Goal: Complete application form: Complete application form

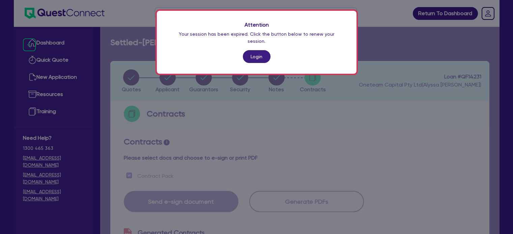
scroll to position [332, 0]
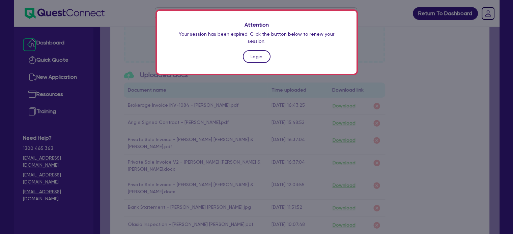
click at [256, 50] on link "Login" at bounding box center [257, 56] width 28 height 13
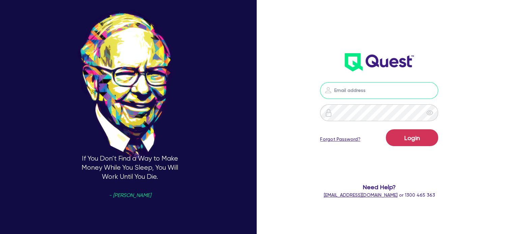
click at [354, 91] on input "email" at bounding box center [379, 90] width 118 height 17
type input "[EMAIL_ADDRESS][PERSON_NAME][DOMAIN_NAME]"
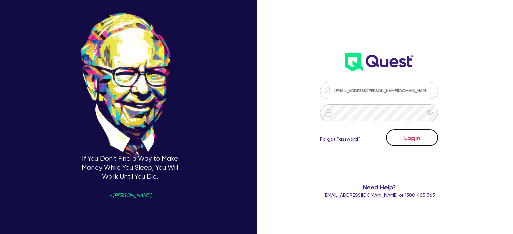
click at [413, 140] on button "Login" at bounding box center [412, 138] width 52 height 17
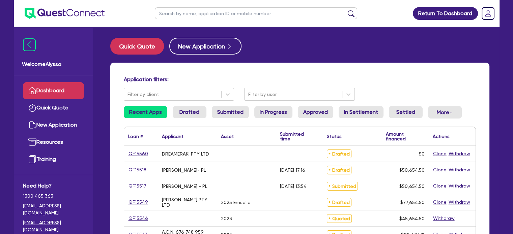
click at [202, 12] on input "text" at bounding box center [256, 13] width 202 height 12
click at [346, 10] on button "submit" at bounding box center [351, 14] width 11 height 9
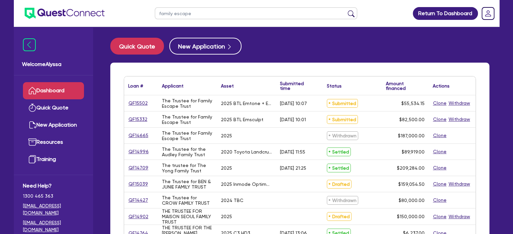
type input "family escape"
click at [346, 10] on button "submit" at bounding box center [351, 14] width 11 height 9
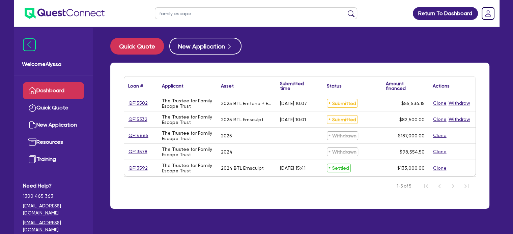
drag, startPoint x: 150, startPoint y: 168, endPoint x: 131, endPoint y: 167, distance: 19.6
click at [131, 167] on div "QF13592" at bounding box center [140, 169] width 25 height 8
click at [131, 167] on link "QF13592" at bounding box center [138, 169] width 20 height 8
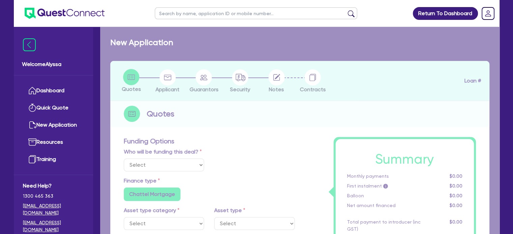
select select
select select "TERTIARY_ASSETS"
type input "2024"
radio input "true"
type input "143,000"
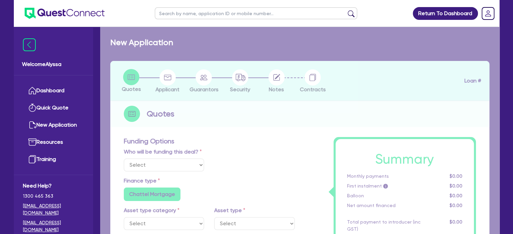
type input "10,000"
type input "11"
radio input "false"
select select "BEAUTY_EQUIPMENT"
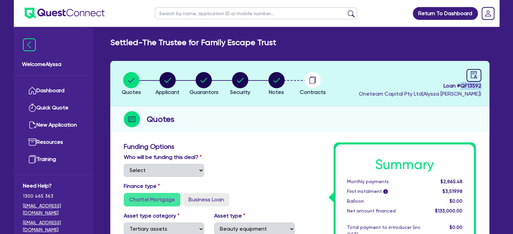
drag, startPoint x: 483, startPoint y: 85, endPoint x: 462, endPoint y: 86, distance: 21.0
click at [462, 86] on header "Quotes Applicant [GEOGRAPHIC_DATA] Security Notes Contracts Loan # QF13592 Onet…" at bounding box center [299, 84] width 379 height 46
copy span "QF13592"
click at [185, 15] on input "text" at bounding box center [256, 13] width 202 height 12
type input "sana"
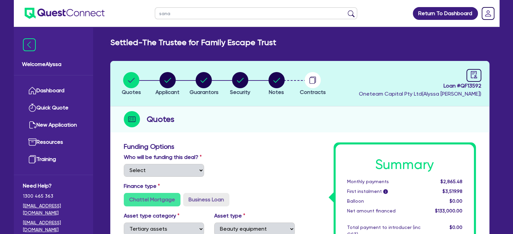
click button "submit" at bounding box center [351, 14] width 11 height 9
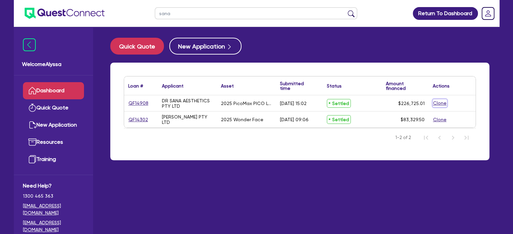
click at [438, 101] on button "Clone" at bounding box center [440, 104] width 14 height 8
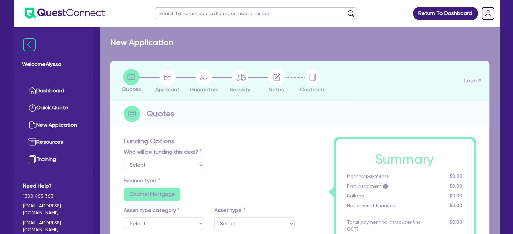
select select "Other"
radio input "true"
radio input "false"
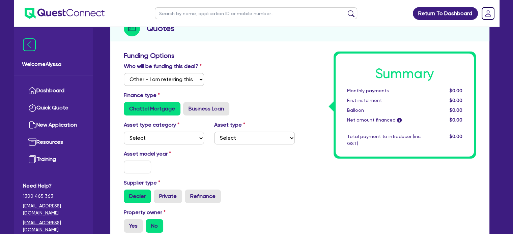
scroll to position [92, 0]
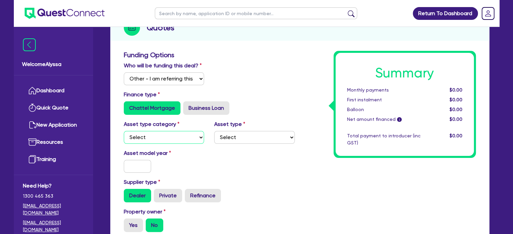
click at [142, 142] on select "Select Cars and light trucks Primary assets Secondary assets Tertiary assets" at bounding box center [164, 137] width 81 height 13
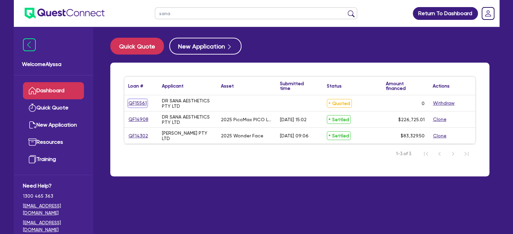
click at [141, 104] on link "QF15561" at bounding box center [137, 104] width 19 height 8
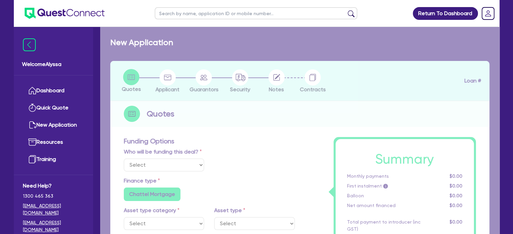
select select "Other"
radio input "true"
radio input "false"
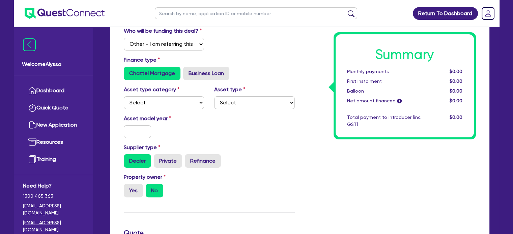
scroll to position [159, 0]
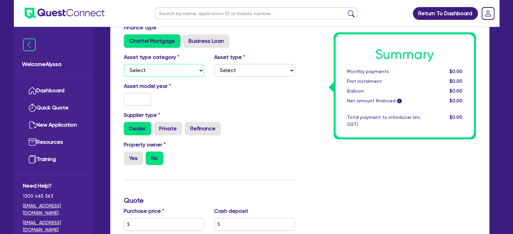
click at [134, 73] on select "Select Cars and light trucks Primary assets Secondary assets Tertiary assets" at bounding box center [164, 70] width 81 height 13
select select "TERTIARY_ASSETS"
click at [124, 64] on select "Select Cars and light trucks Primary assets Secondary assets Tertiary assets" at bounding box center [164, 70] width 81 height 13
click at [251, 74] on select "Select Beauty equipment IT equipment IT software Watercraft Other" at bounding box center [254, 70] width 81 height 13
select select "BEAUTY_EQUIPMENT"
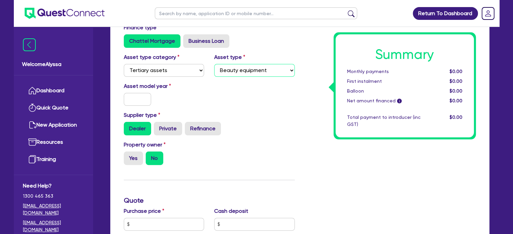
click at [214, 64] on select "Select Beauty equipment IT equipment IT software Watercraft Other" at bounding box center [254, 70] width 81 height 13
click at [142, 99] on input "text" at bounding box center [138, 99] width 28 height 13
type input "2025"
click at [130, 156] on label "Yes" at bounding box center [133, 158] width 19 height 13
click at [128, 156] on input "Yes" at bounding box center [126, 154] width 4 height 4
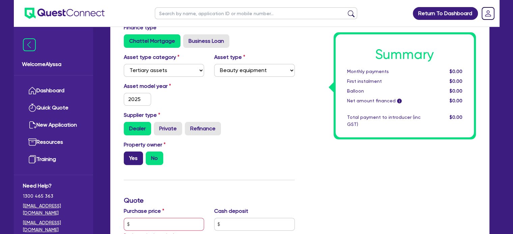
radio input "true"
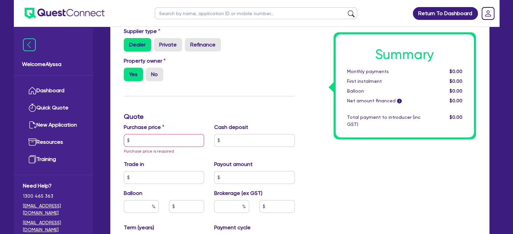
scroll to position [248, 0]
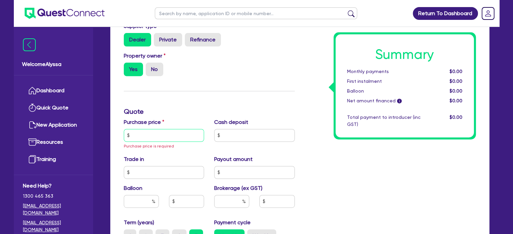
click at [148, 133] on input "text" at bounding box center [164, 135] width 81 height 13
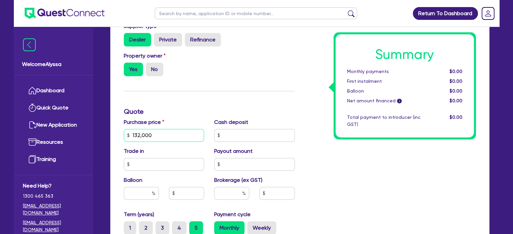
type input "132,000"
click at [229, 195] on input "text" at bounding box center [231, 193] width 35 height 13
type input "4"
click at [348, 195] on div "Summary Monthly payments $0.00 First instalment $0.00 Balloon $0.00 Net amount …" at bounding box center [390, 116] width 181 height 442
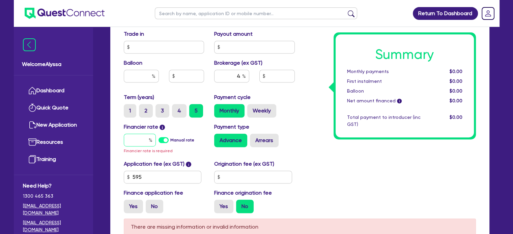
click at [132, 136] on input "text" at bounding box center [140, 140] width 32 height 13
type input "6"
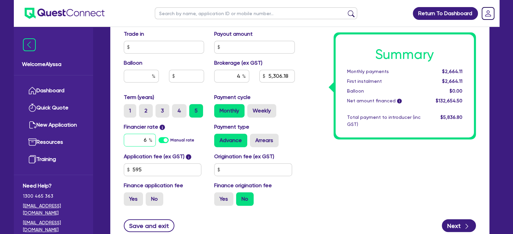
type input "5,306.18"
type input "64"
type input "5,306.18"
type input "6"
type input "5,306.18"
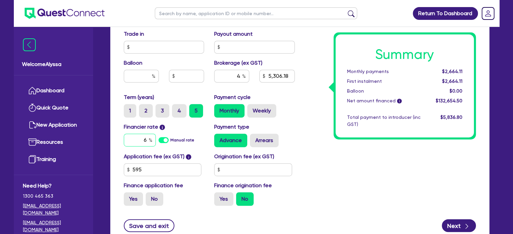
type input "6."
type input "5,306.18"
type input "6.4"
type input "5,306.18"
type input "6.45"
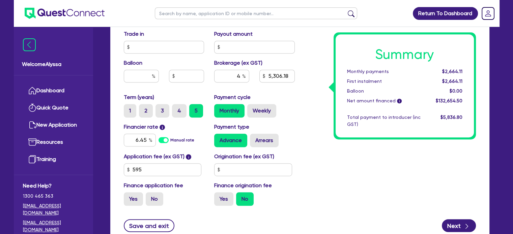
click at [464, 223] on icon "button" at bounding box center [467, 226] width 7 height 7
type input "5,306.18"
select select "COMPANY"
select select "HEALTH_BEAUTY"
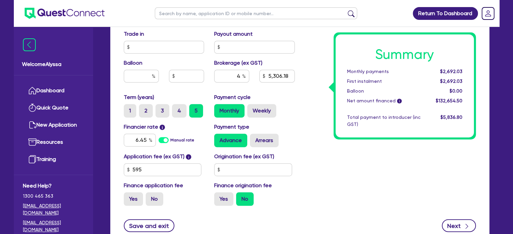
select select "HAIR_BEAUTY_SALONS"
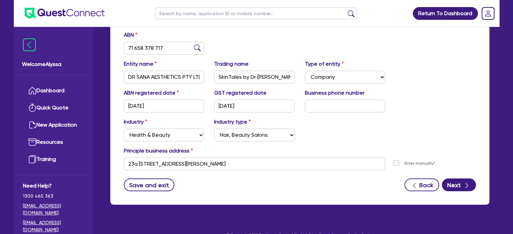
scroll to position [123, 0]
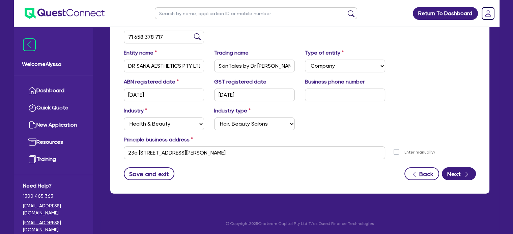
click at [458, 166] on form "ABN 71 658 378 717 Entity name DR SANA AESTHETICS PTY LTD Trading name SkinTale…" at bounding box center [300, 100] width 352 height 161
click at [455, 173] on button "Next" at bounding box center [459, 174] width 34 height 13
select select "DR"
select select "[GEOGRAPHIC_DATA]"
select select "MARRIED"
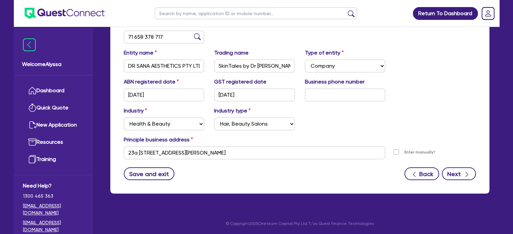
select select "PROPERTY"
select select "VEHICLE"
select select "MORTGAGE"
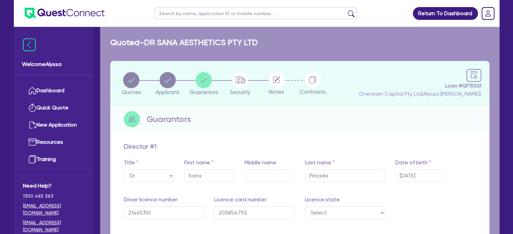
type input "0"
type input "0450 132 212"
type input "2,600,000"
type input "98,000"
type input "2,100,000"
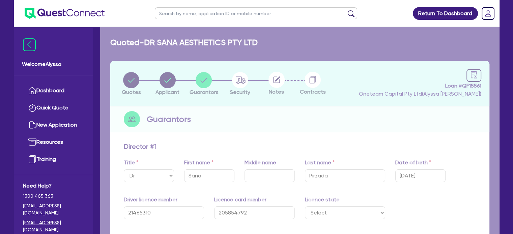
type input "12,000"
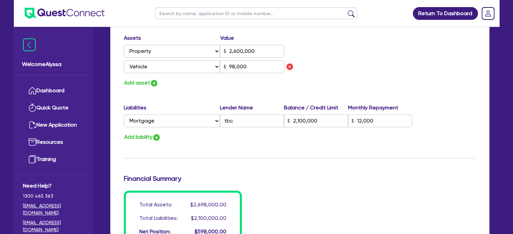
scroll to position [567, 0]
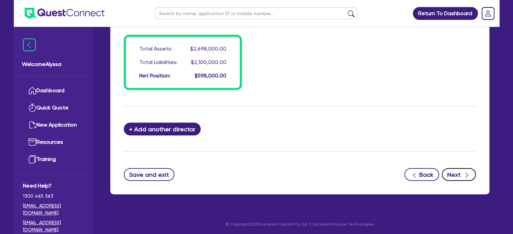
click at [456, 177] on button "Next" at bounding box center [459, 174] width 34 height 13
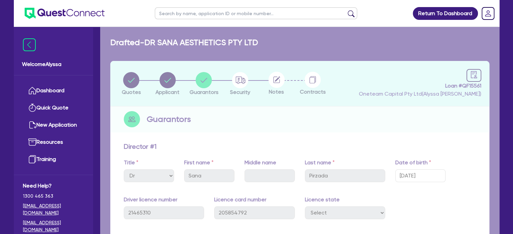
select select "TERTIARY_ASSETS"
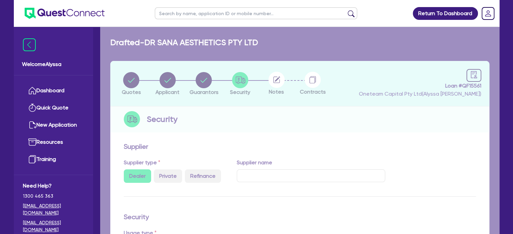
select select "BEAUTY_EQUIPMENT"
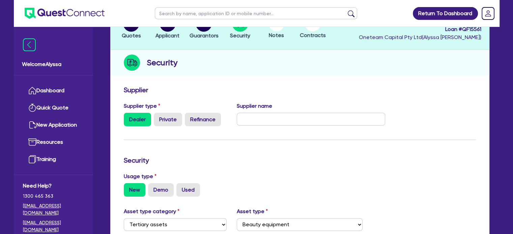
scroll to position [57, 0]
click at [258, 119] on input "text" at bounding box center [311, 119] width 148 height 13
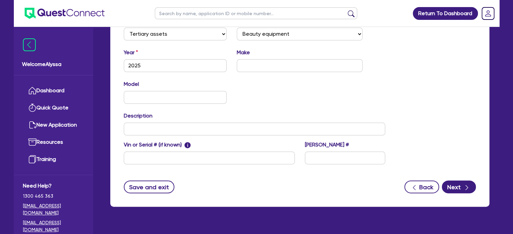
scroll to position [248, 0]
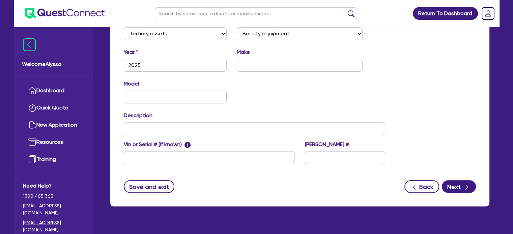
type input "Aesthetics Consults"
click at [457, 185] on button "Next" at bounding box center [459, 186] width 34 height 13
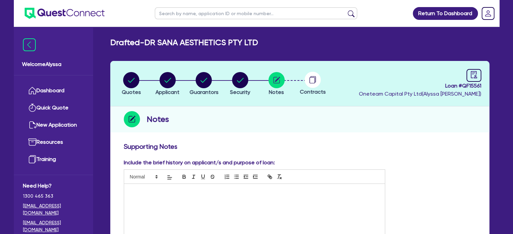
click at [169, 193] on p at bounding box center [254, 191] width 251 height 6
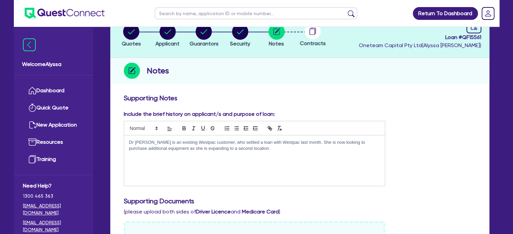
scroll to position [47, 0]
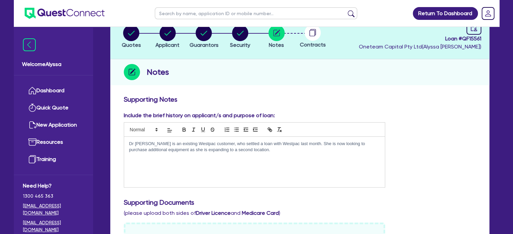
click at [247, 156] on div "Dr [PERSON_NAME] is an existing Westpac customer, who settled a loan with Westp…" at bounding box center [254, 162] width 261 height 51
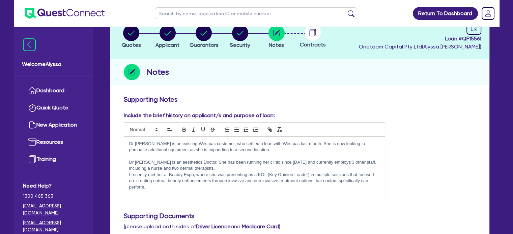
click at [200, 167] on p "Dr [PERSON_NAME] is an aesthetics Doctor. She has been running her clinic since…" at bounding box center [254, 166] width 251 height 12
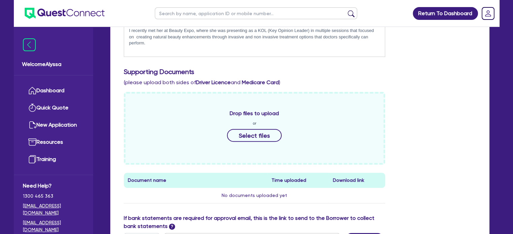
scroll to position [197, 0]
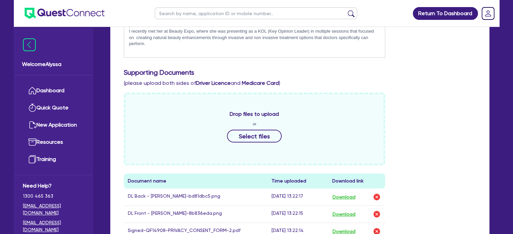
click at [414, 203] on div "Drop files to upload or Select files Document name Time uploaded Download link …" at bounding box center [300, 183] width 362 height 181
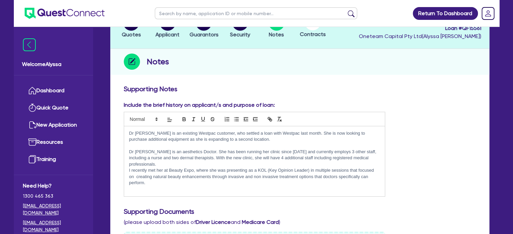
scroll to position [0, 0]
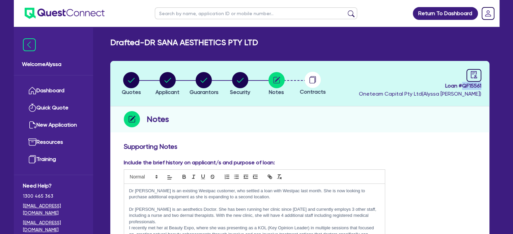
drag, startPoint x: 481, startPoint y: 85, endPoint x: 462, endPoint y: 85, distance: 19.9
click at [462, 85] on header "Quotes Applicant [GEOGRAPHIC_DATA] Security Notes Contracts Loan # QF15561 Onet…" at bounding box center [299, 84] width 379 height 46
copy span "QF15561"
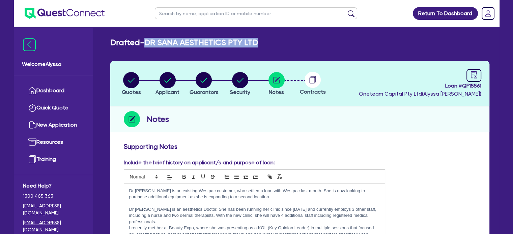
drag, startPoint x: 266, startPoint y: 41, endPoint x: 148, endPoint y: 37, distance: 117.8
copy h2 "DR SANA AESTHETICS PTY LTD"
click at [204, 73] on circle "button" at bounding box center [204, 80] width 16 height 16
select select "DR"
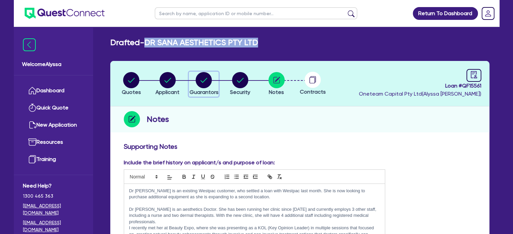
select select "[GEOGRAPHIC_DATA]"
select select "MARRIED"
select select "PROPERTY"
select select "VEHICLE"
select select "MORTGAGE"
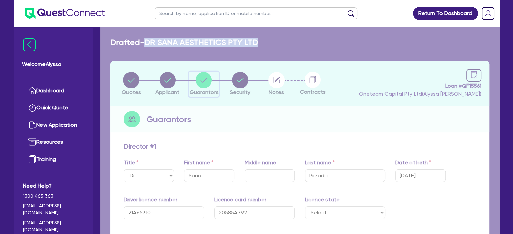
type input "0"
type input "0450 132 212"
type input "2,600,000"
type input "98,000"
type input "2,100,000"
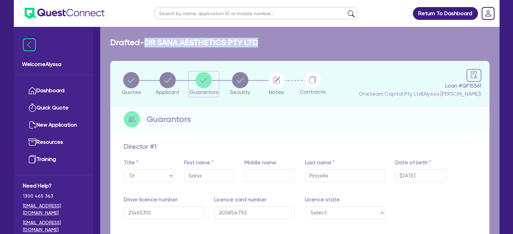
type input "12,000"
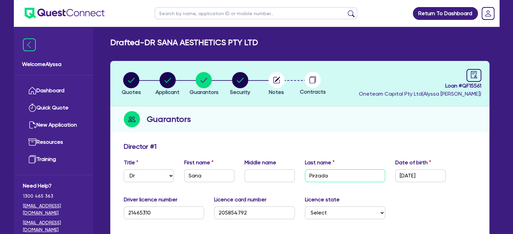
drag, startPoint x: 343, startPoint y: 179, endPoint x: 285, endPoint y: 179, distance: 58.4
click at [285, 179] on div "Title Select Mr Mrs Ms Miss Dr First name [PERSON_NAME] Middle name Last name […" at bounding box center [300, 173] width 362 height 29
click at [137, 80] on circle "button" at bounding box center [131, 80] width 16 height 16
select select "Other"
select select "TERTIARY_ASSETS"
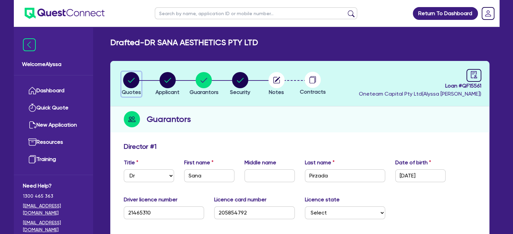
select select "BEAUTY_EQUIPMENT"
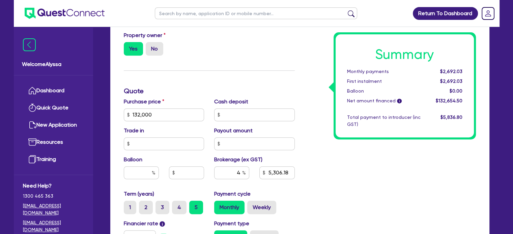
scroll to position [269, 0]
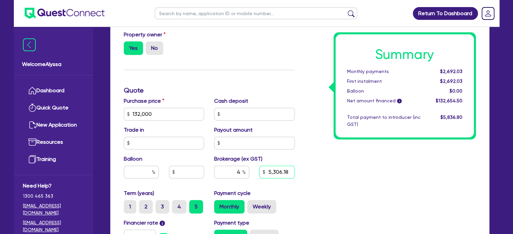
drag, startPoint x: 287, startPoint y: 172, endPoint x: 245, endPoint y: 174, distance: 42.2
click at [245, 174] on div "4 5,306.18" at bounding box center [254, 175] width 91 height 18
type input "132,000"
type input "5,306.18"
type input "132,000"
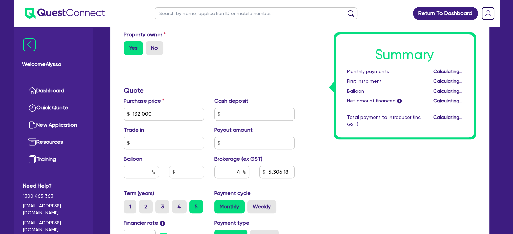
type input "5,306.18"
click at [219, 75] on div "Funding Options Who will be funding this deal? Select I will fund 100% I will c…" at bounding box center [209, 90] width 181 height 434
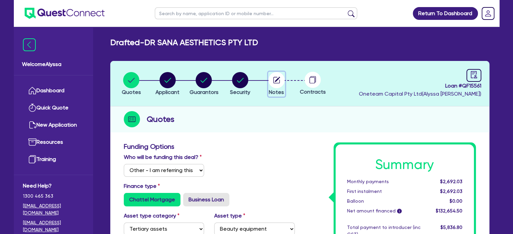
click at [278, 77] on circle "button" at bounding box center [277, 80] width 16 height 16
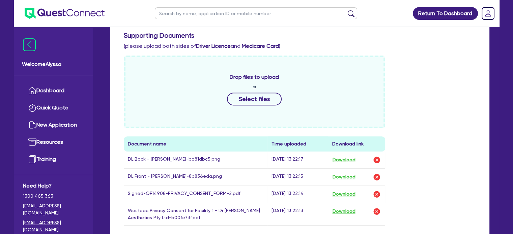
scroll to position [381, 0]
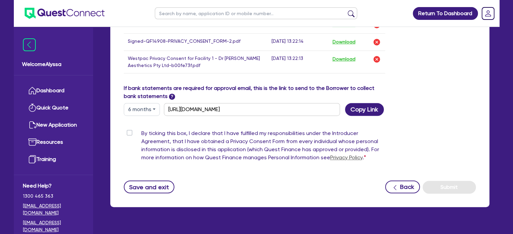
click at [141, 130] on label "By ticking this box, I declare that I have fulfilled my responsibilities under …" at bounding box center [263, 147] width 244 height 35
click at [128, 130] on input "By ticking this box, I declare that I have fulfilled my responsibilities under …" at bounding box center [126, 133] width 5 height 6
checkbox input "true"
click at [443, 181] on button "Submit" at bounding box center [449, 187] width 53 height 13
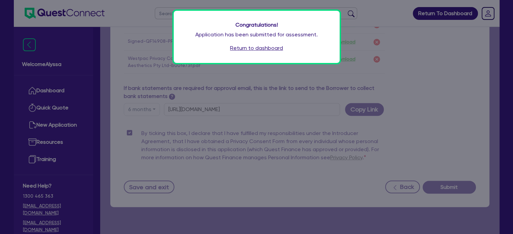
click at [239, 48] on link "Return to dashboard" at bounding box center [256, 48] width 53 height 8
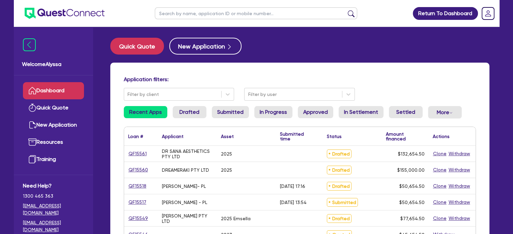
click at [182, 16] on input "text" at bounding box center [256, 13] width 202 height 12
type input "sana"
click at [346, 10] on button "submit" at bounding box center [351, 14] width 11 height 9
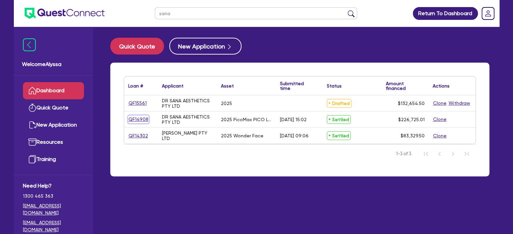
click at [137, 117] on link "QF14908" at bounding box center [138, 120] width 21 height 8
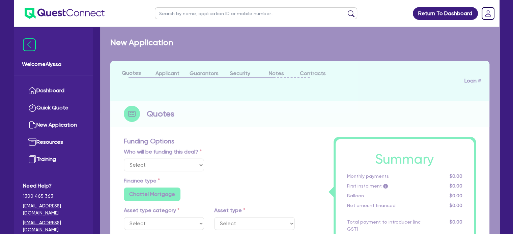
select select "Other"
select select "SECONDARY_ASSETS"
type input "2025"
radio input "true"
type input "226,050"
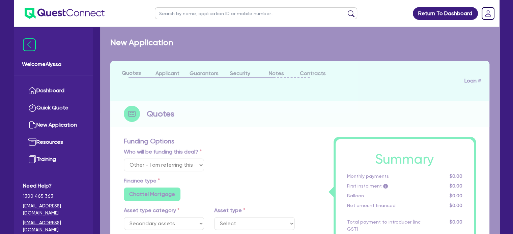
type input "3.99"
type input "9,062"
type input "11.39"
radio input "false"
type input "454.55"
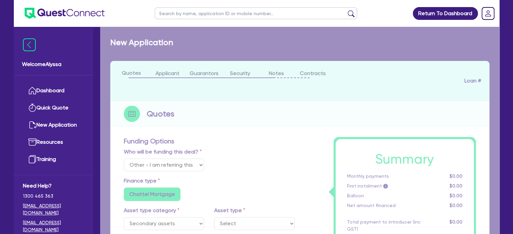
type input "159.09"
radio input "true"
select select "MEDICAL_DENTAL_LABORATORY_EQUIPMENT"
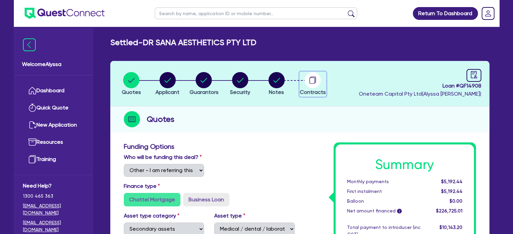
click at [314, 84] on circle "button" at bounding box center [313, 80] width 16 height 16
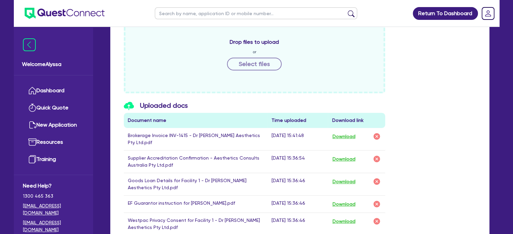
scroll to position [67, 0]
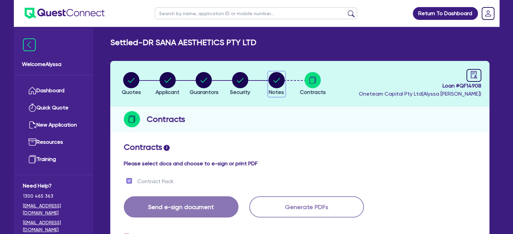
click at [281, 81] on circle "button" at bounding box center [277, 80] width 16 height 16
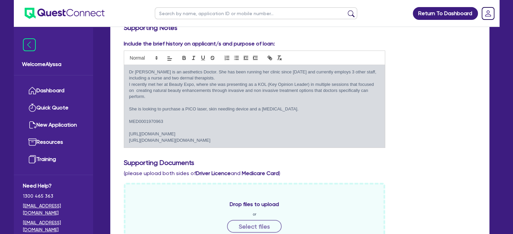
scroll to position [119, 0]
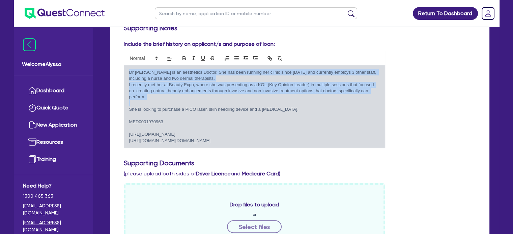
drag, startPoint x: 129, startPoint y: 71, endPoint x: 382, endPoint y: 97, distance: 254.0
click at [382, 97] on div "Dr Sana is an aesthetics Doctor. She has been running her clinic since 2022 and…" at bounding box center [254, 106] width 261 height 83
copy div "Dr Sana is an aesthetics Doctor. She has been running her clinic since 2022 and…"
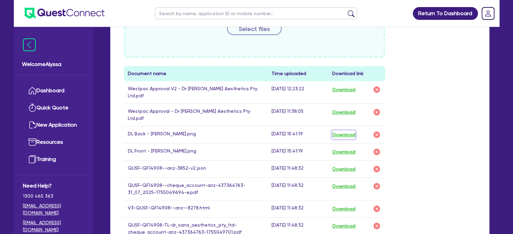
click at [347, 131] on button "Download" at bounding box center [344, 135] width 24 height 9
click at [338, 148] on button "Download" at bounding box center [344, 152] width 24 height 9
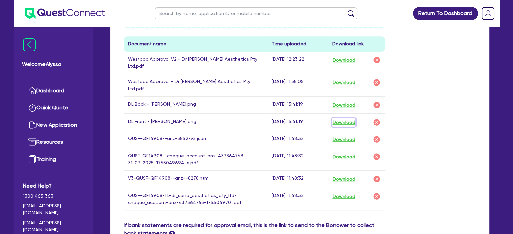
scroll to position [0, 0]
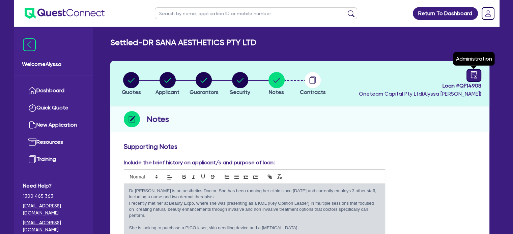
click at [467, 79] on div at bounding box center [474, 75] width 15 height 13
select select "SETTLED"
select select "Westpac"
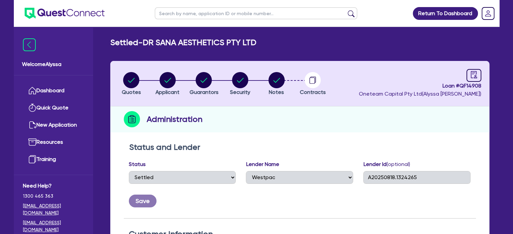
scroll to position [208, 0]
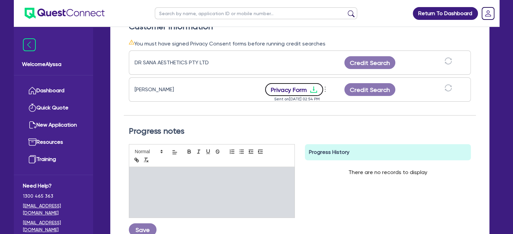
click at [294, 87] on button "Privacy Form" at bounding box center [294, 89] width 58 height 13
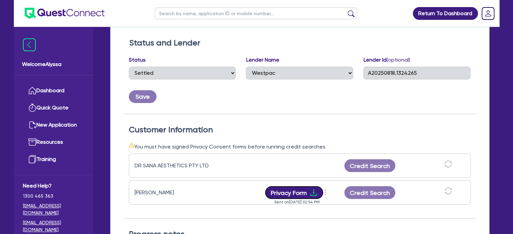
scroll to position [0, 0]
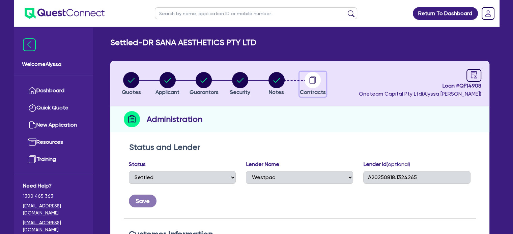
click at [306, 83] on circle "button" at bounding box center [313, 80] width 16 height 16
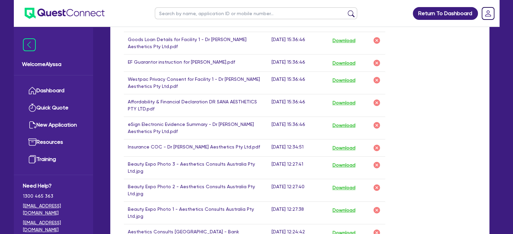
scroll to position [450, 0]
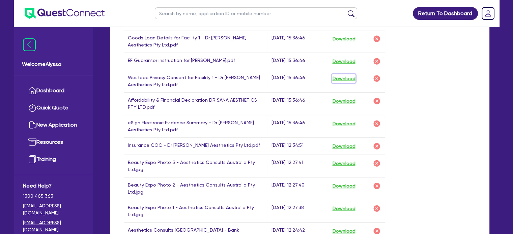
click at [351, 74] on button "Download" at bounding box center [344, 78] width 24 height 9
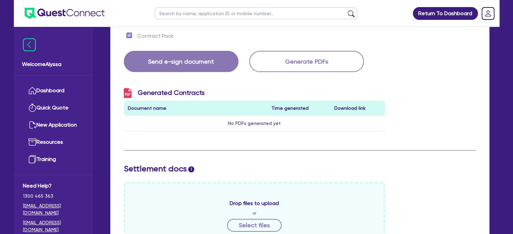
scroll to position [128, 0]
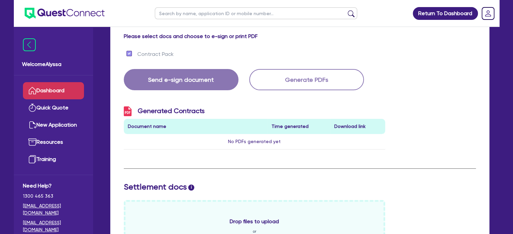
click at [43, 89] on link "Dashboard" at bounding box center [53, 90] width 61 height 17
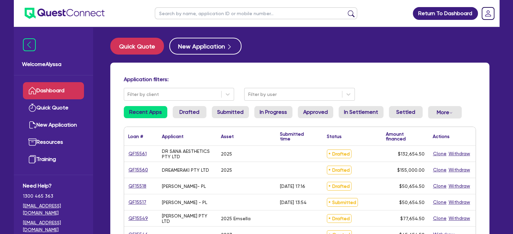
click at [165, 13] on input "text" at bounding box center [256, 13] width 202 height 12
click at [346, 10] on button "submit" at bounding box center [351, 14] width 11 height 9
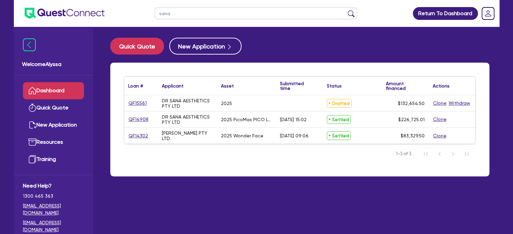
drag, startPoint x: 179, startPoint y: 15, endPoint x: 135, endPoint y: 9, distance: 43.9
click at [135, 9] on header "sana Return To Dashboard Edit Profile Logout" at bounding box center [257, 13] width 486 height 27
type input "krystal"
click at [346, 10] on button "submit" at bounding box center [351, 14] width 11 height 9
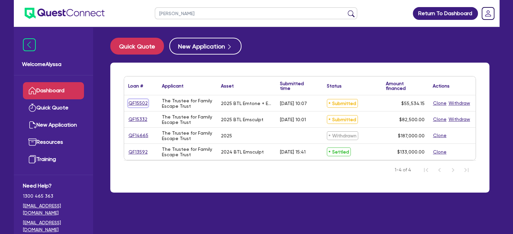
click at [140, 102] on link "QF15502" at bounding box center [138, 104] width 20 height 8
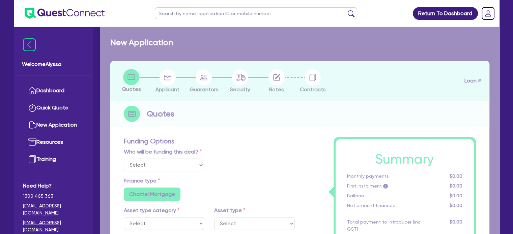
select select "Other"
select select "TERTIARY_ASSETS"
type input "2025"
type input "68,599.56"
type input "13,719.91"
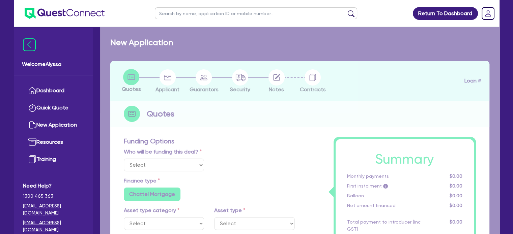
type input "4"
type input "2,221.37"
type input "7.49"
type input "900"
radio input "true"
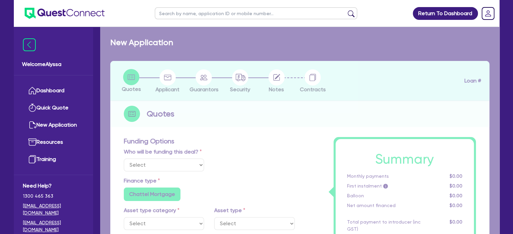
radio input "false"
select select "BEAUTY_EQUIPMENT"
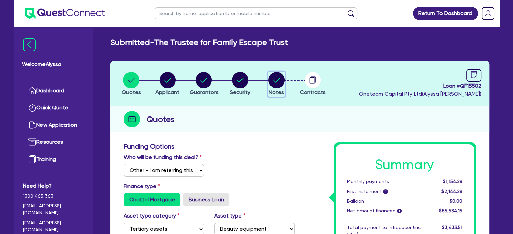
click at [275, 78] on circle "button" at bounding box center [277, 80] width 16 height 16
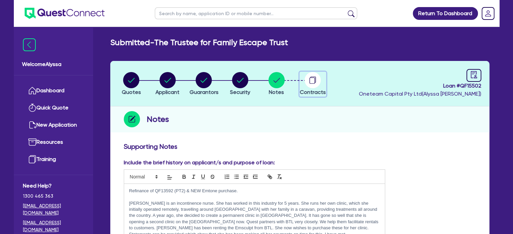
click at [314, 78] on icon "button" at bounding box center [312, 81] width 5 height 6
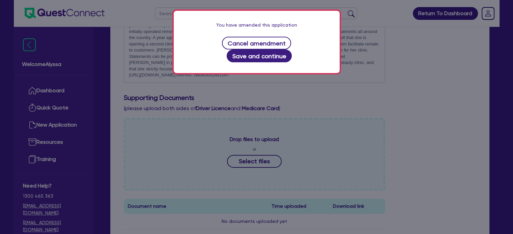
scroll to position [178, 0]
click at [282, 50] on button "Save and continue" at bounding box center [259, 56] width 65 height 13
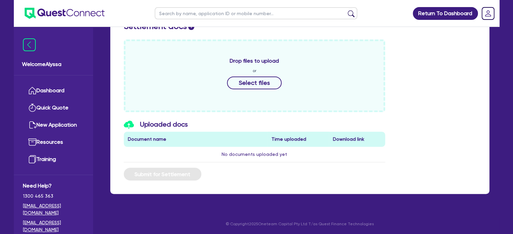
scroll to position [288, 0]
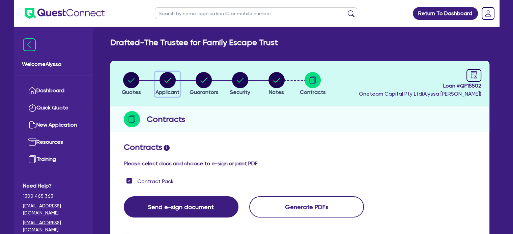
click at [160, 84] on icon "button" at bounding box center [168, 80] width 16 height 16
select select "TRUST"
select select "COMPANY"
select select "HEALTH_BEAUTY"
select select "HAIR_BEAUTY_SALONS"
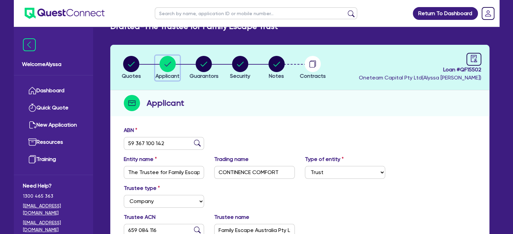
scroll to position [16, 0]
click at [200, 67] on circle "button" at bounding box center [204, 64] width 16 height 16
select select "MRS"
select select "QLD"
select select "MARRIED"
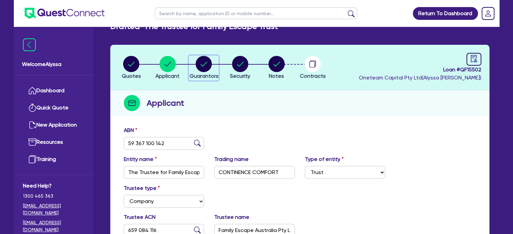
select select "QLD"
select select "VEHICLE"
select select "CASH"
select select "OTHER"
select select "HOUSEHOLD_PERSONAL"
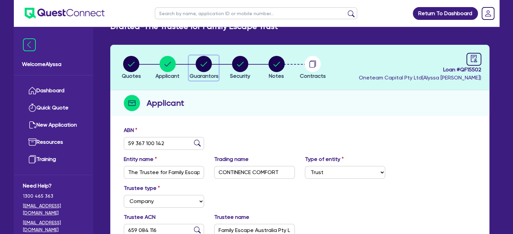
select select "VEHICLE_LOAN"
select select "CREDIT_CARD"
select select "MR"
select select "QLD"
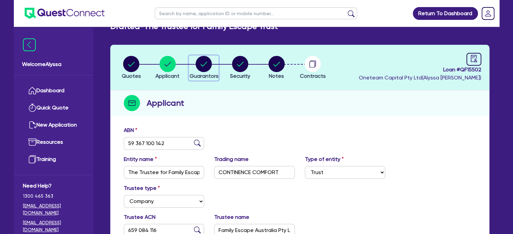
select select "MARRIED"
select select "QLD"
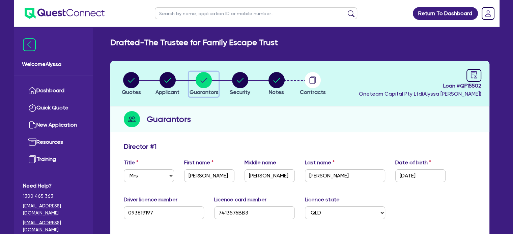
scroll to position [151, 0]
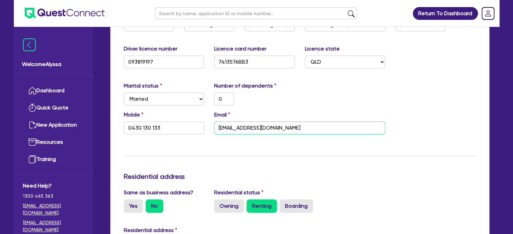
drag, startPoint x: 317, startPoint y: 126, endPoint x: 222, endPoint y: 123, distance: 95.5
click at [222, 123] on input "continencecomfort@gmail.com" at bounding box center [299, 128] width 171 height 13
click at [303, 129] on input "continencecomfort@gmail.com" at bounding box center [299, 128] width 171 height 13
drag, startPoint x: 303, startPoint y: 129, endPoint x: 224, endPoint y: 116, distance: 80.4
click at [224, 116] on div "Email continencecomfort@gmail.com" at bounding box center [299, 123] width 181 height 24
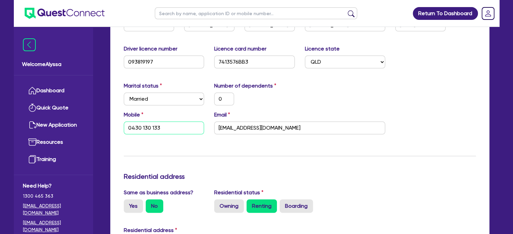
drag, startPoint x: 169, startPoint y: 127, endPoint x: 108, endPoint y: 125, distance: 61.1
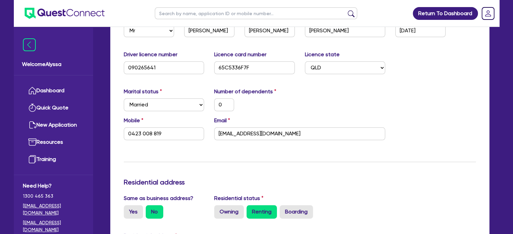
scroll to position [812, 0]
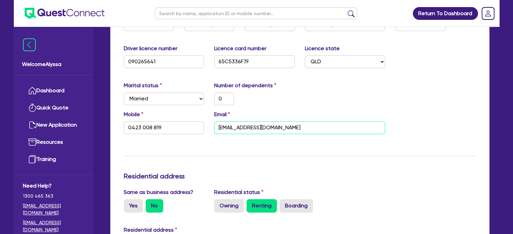
drag, startPoint x: 314, startPoint y: 122, endPoint x: 212, endPoint y: 124, distance: 102.6
click at [212, 124] on div "Email myles_fenoglio91@hotmail.com" at bounding box center [299, 123] width 181 height 24
drag, startPoint x: 173, startPoint y: 130, endPoint x: 100, endPoint y: 117, distance: 73.7
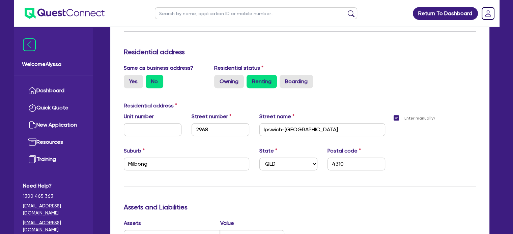
scroll to position [128, 0]
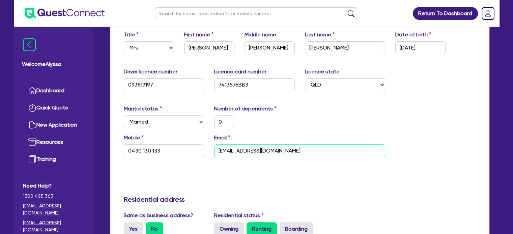
drag, startPoint x: 304, startPoint y: 149, endPoint x: 195, endPoint y: 155, distance: 109.5
click at [195, 155] on div "Mobile 0430 130 133 Email continencecomfort@gmail.com" at bounding box center [300, 148] width 362 height 29
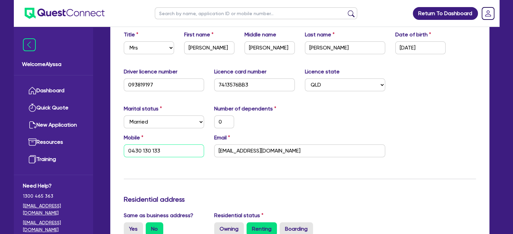
drag, startPoint x: 170, startPoint y: 152, endPoint x: 98, endPoint y: 138, distance: 72.8
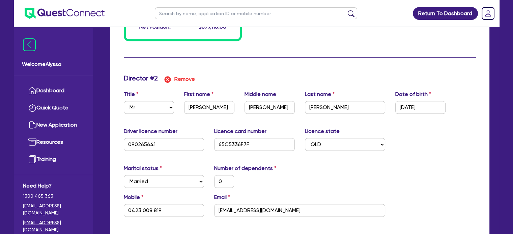
scroll to position [776, 0]
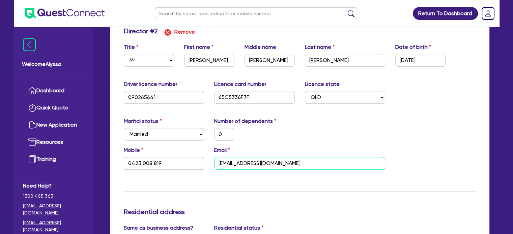
drag, startPoint x: 304, startPoint y: 166, endPoint x: 208, endPoint y: 162, distance: 95.5
click at [208, 162] on div "Mobile 0423 008 819 Email myles_fenoglio91@hotmail.com" at bounding box center [300, 160] width 362 height 29
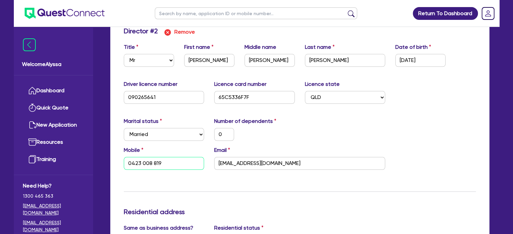
drag, startPoint x: 178, startPoint y: 163, endPoint x: 104, endPoint y: 158, distance: 74.4
